Goal: Share content

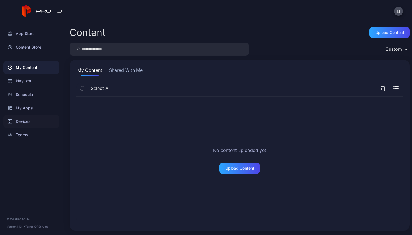
click at [29, 127] on div "Devices" at bounding box center [31, 121] width 56 height 13
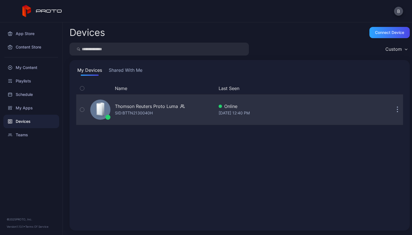
click at [81, 110] on icon "button" at bounding box center [82, 109] width 4 height 6
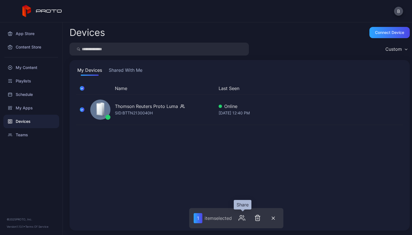
click at [238, 214] on button "button" at bounding box center [241, 217] width 11 height 11
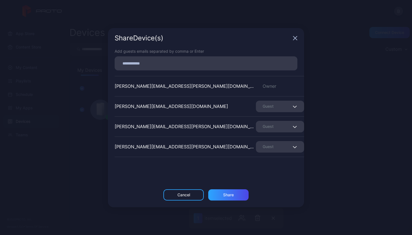
click at [158, 64] on input at bounding box center [206, 63] width 176 height 7
paste input
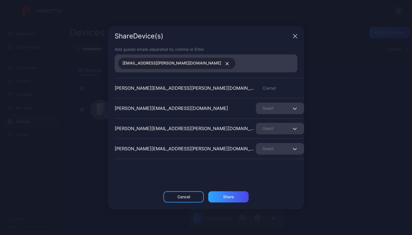
paste input
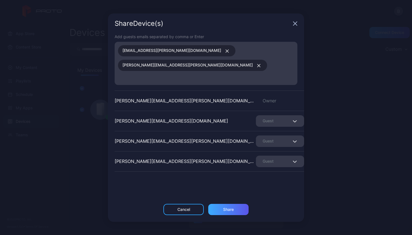
click at [221, 206] on div "Share" at bounding box center [228, 209] width 40 height 11
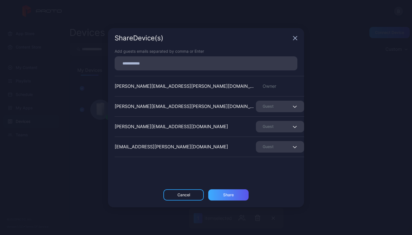
click at [231, 196] on div "Share" at bounding box center [228, 195] width 11 height 4
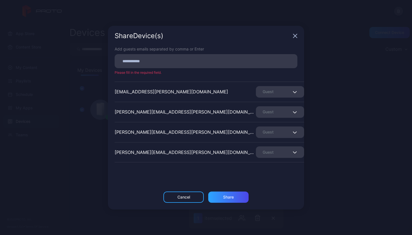
scroll to position [57, 0]
click at [293, 111] on icon "button" at bounding box center [295, 112] width 4 height 2
click at [297, 31] on div "Share Device (s)" at bounding box center [206, 36] width 196 height 20
click at [296, 37] on icon "button" at bounding box center [295, 36] width 4 height 4
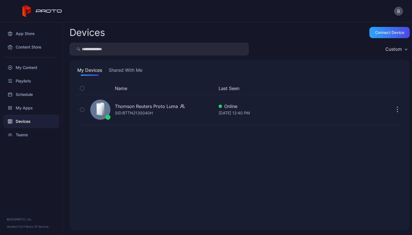
click at [265, 173] on div "Name Last Seen Thomson Reuters Proto [PERSON_NAME]: BTTN2130040H Online [DATE] …" at bounding box center [239, 152] width 327 height 141
